Goal: Task Accomplishment & Management: Manage account settings

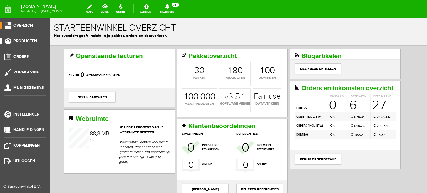
click at [30, 41] on span "Producten" at bounding box center [25, 41] width 24 height 5
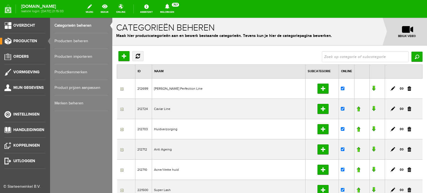
click at [67, 40] on link "Producten beheren" at bounding box center [81, 41] width 53 height 16
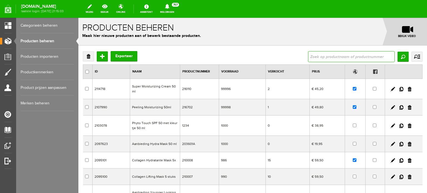
click at [310, 57] on input "text" at bounding box center [351, 56] width 87 height 11
type input "time management"
click at [398, 53] on input "Zoeken" at bounding box center [403, 57] width 11 height 10
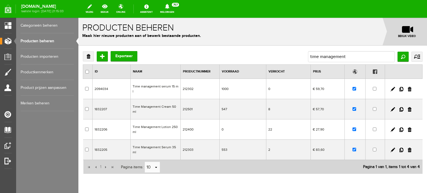
click at [157, 122] on td "Time Management Lotion 250ml" at bounding box center [155, 130] width 50 height 20
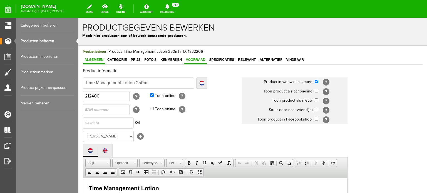
click at [196, 60] on span "Voorraad" at bounding box center [195, 60] width 23 height 4
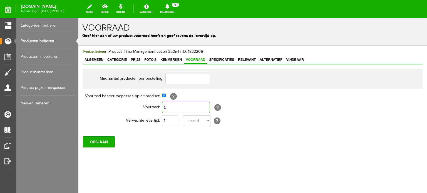
click at [167, 107] on input "0" at bounding box center [186, 107] width 48 height 11
type input "1.000"
click at [206, 121] on select "dag dagen week weken maand maanden jaar jaren werkdagen" at bounding box center [197, 120] width 28 height 11
select select "day"
click at [183, 115] on select "dag dagen week weken maand maanden jaar jaren werkdagen" at bounding box center [197, 120] width 28 height 11
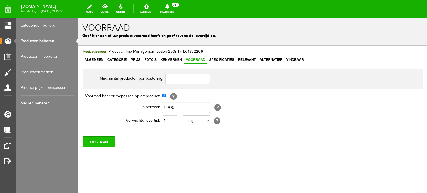
click at [103, 141] on input "OPSLAAN" at bounding box center [99, 142] width 32 height 11
